Goal: Navigation & Orientation: Find specific page/section

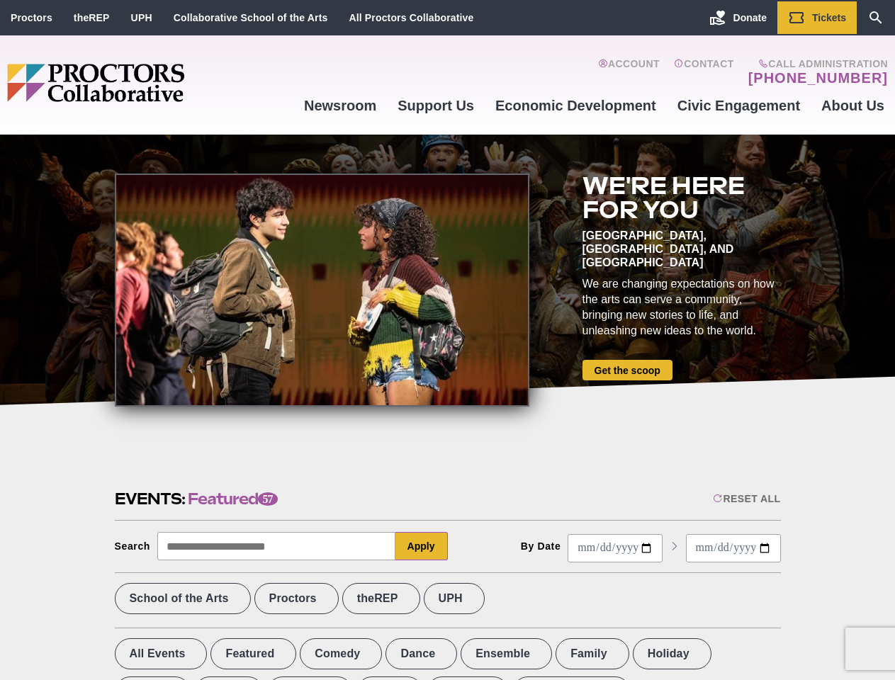
click at [447, 340] on div at bounding box center [322, 290] width 415 height 233
click at [745, 499] on div "Reset All" at bounding box center [746, 498] width 67 height 11
click at [422, 546] on button "Apply" at bounding box center [421, 546] width 52 height 28
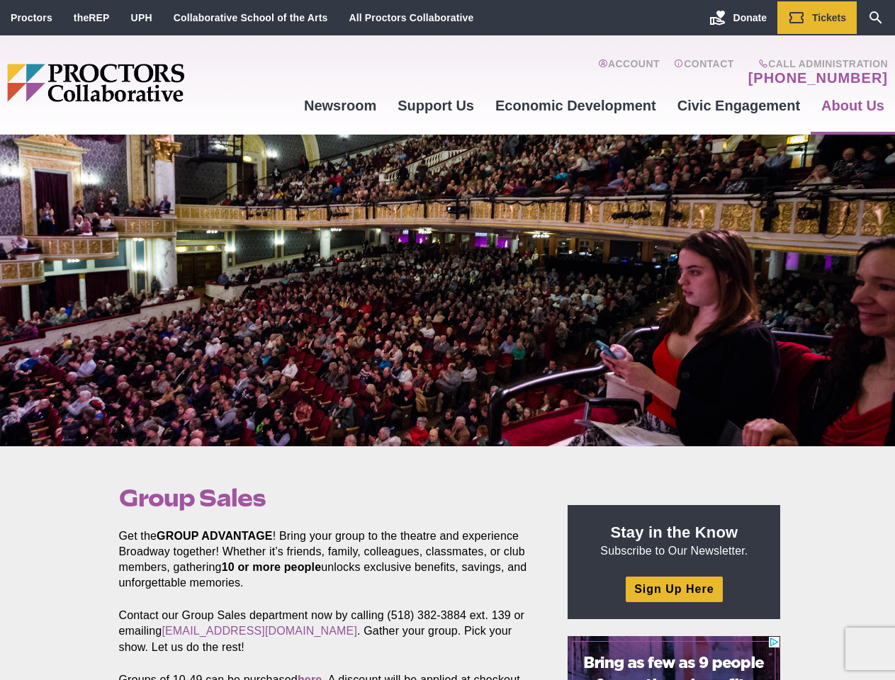
click at [447, 340] on div at bounding box center [447, 291] width 895 height 312
